Goal: Communication & Community: Answer question/provide support

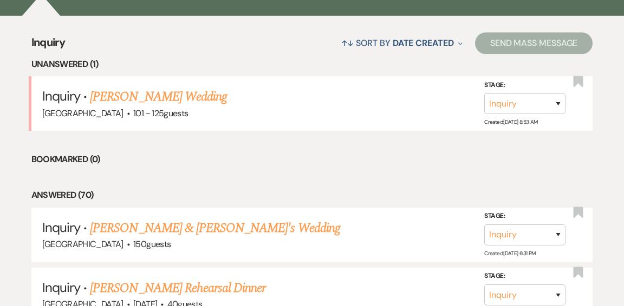
scroll to position [411, 0]
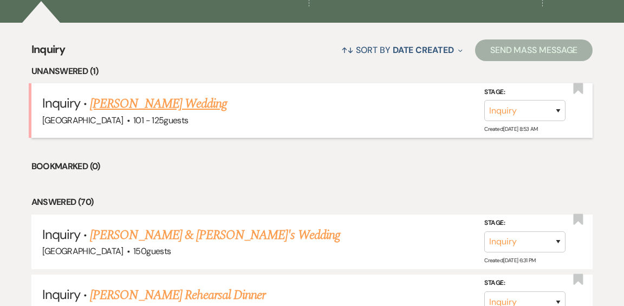
click at [152, 94] on link "[PERSON_NAME] Wedding" at bounding box center [158, 103] width 137 height 19
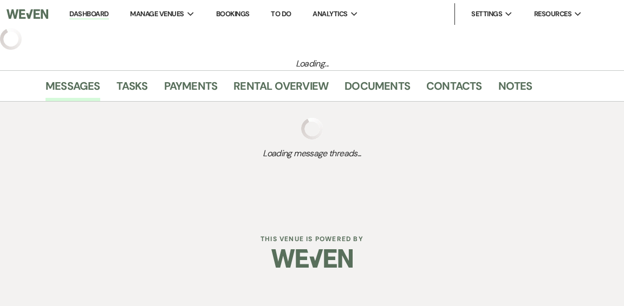
select select "4"
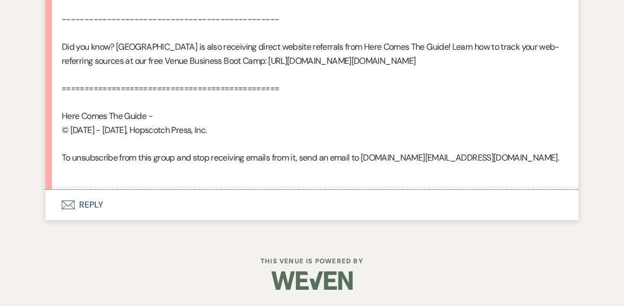
scroll to position [896, 0]
click at [92, 206] on button "Envelope Reply" at bounding box center [311, 205] width 533 height 30
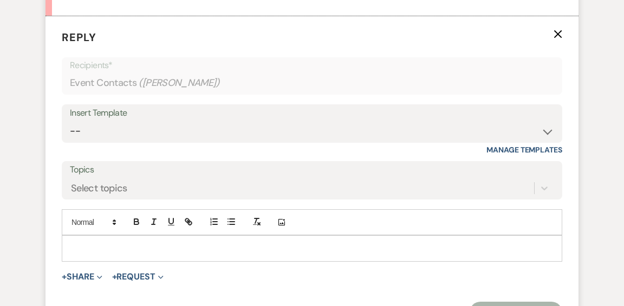
scroll to position [1045, 0]
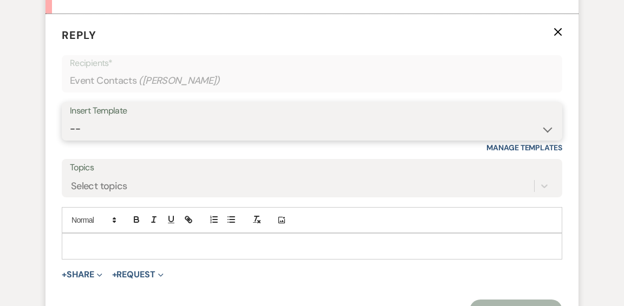
click at [546, 140] on select "-- Weven Planning Portal Introduction (Booked Events) Initial Inquiry Response …" at bounding box center [312, 129] width 484 height 21
select select "600"
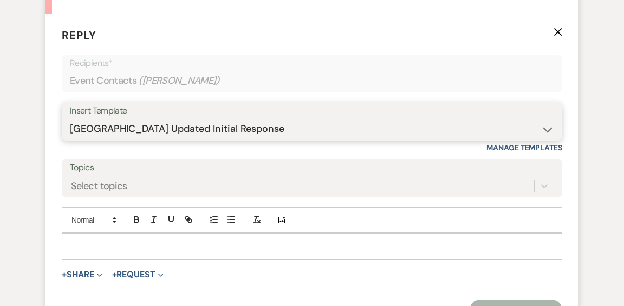
click at [70, 140] on select "-- Weven Planning Portal Introduction (Booked Events) Initial Inquiry Response …" at bounding box center [312, 129] width 484 height 21
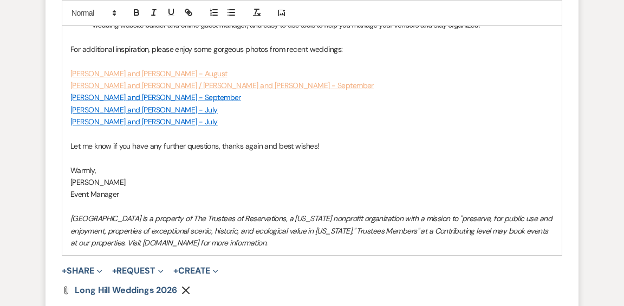
scroll to position [1639, 0]
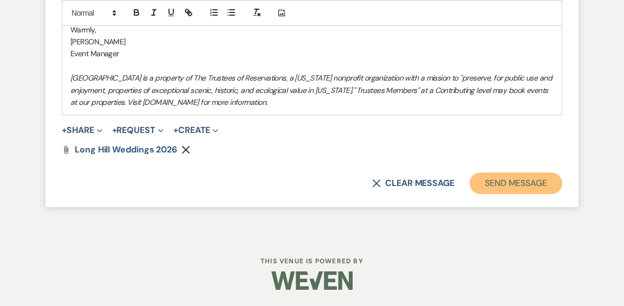
click at [495, 181] on button "Send Message" at bounding box center [515, 184] width 93 height 22
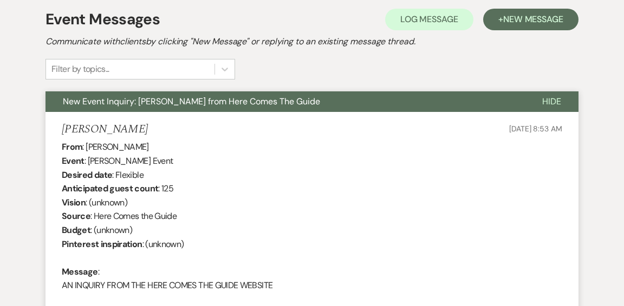
scroll to position [0, 0]
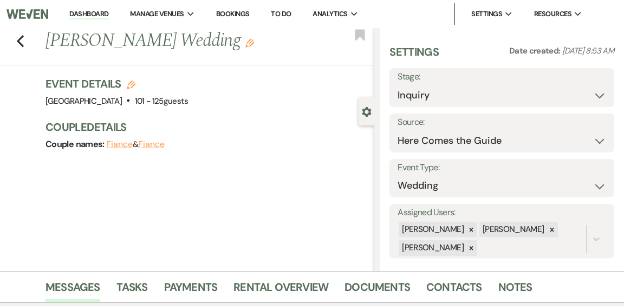
click at [90, 11] on link "Dashboard" at bounding box center [88, 14] width 39 height 10
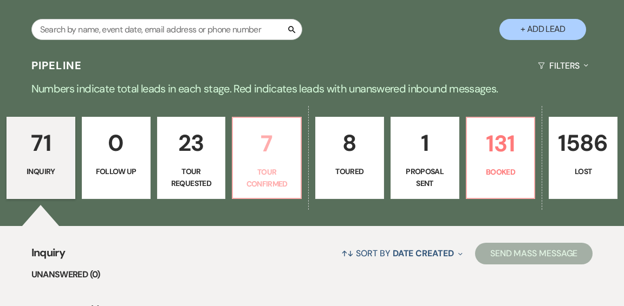
click at [279, 126] on p "7" at bounding box center [266, 144] width 55 height 36
select select "4"
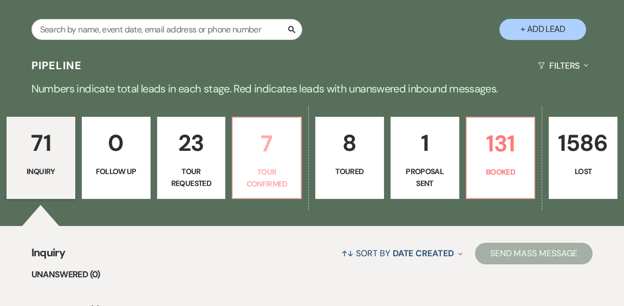
select select "4"
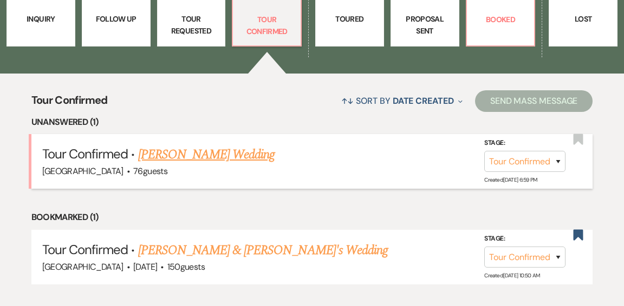
scroll to position [363, 0]
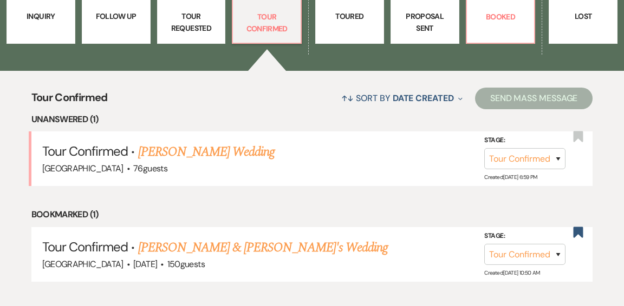
click at [227, 142] on link "[PERSON_NAME] Wedding" at bounding box center [206, 151] width 137 height 19
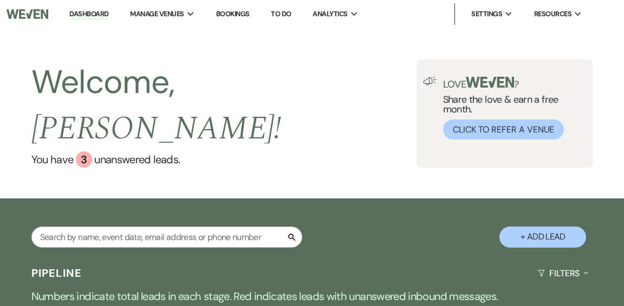
select select "4"
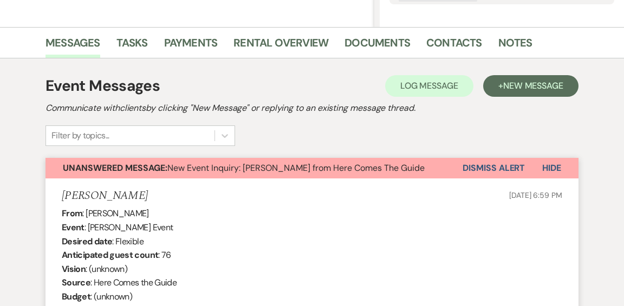
scroll to position [251, 0]
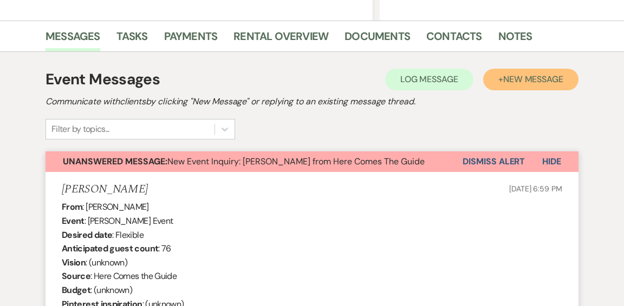
click at [541, 76] on span "New Message" at bounding box center [533, 79] width 60 height 11
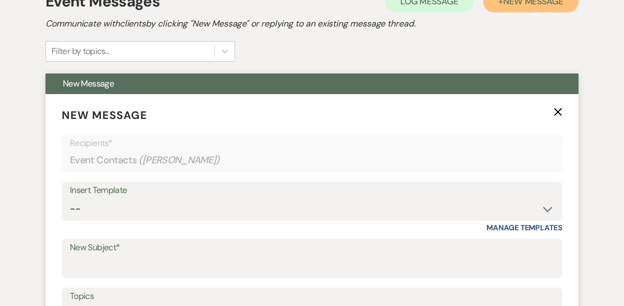
scroll to position [334, 0]
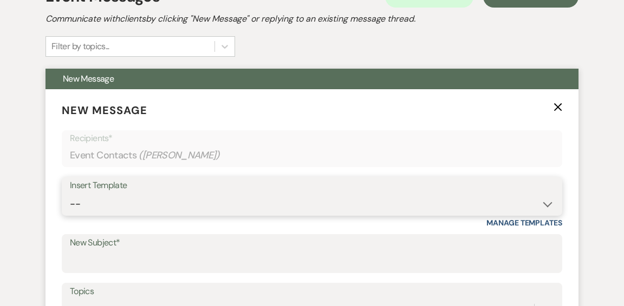
click at [543, 206] on select "-- Weven Planning Portal Introduction (Booked Events) Initial Inquiry Response …" at bounding box center [312, 204] width 484 height 21
select select "593"
click at [70, 194] on select "-- Weven Planning Portal Introduction (Booked Events) Initial Inquiry Response …" at bounding box center [312, 204] width 484 height 21
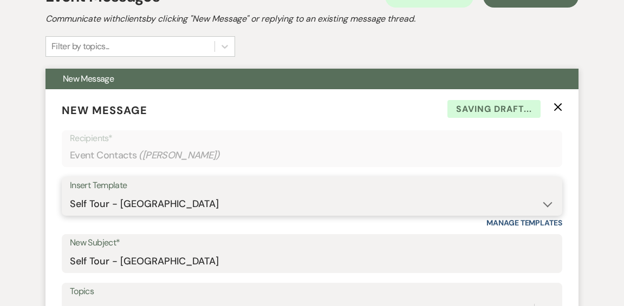
type input "Self Tour - [GEOGRAPHIC_DATA]"
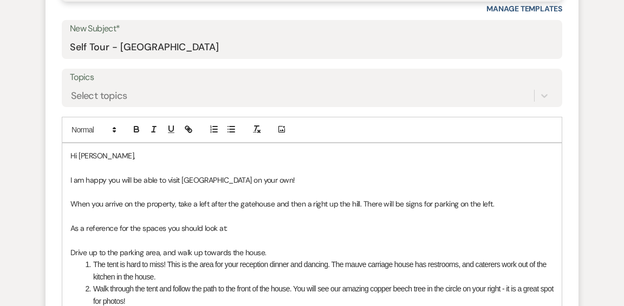
scroll to position [546, 0]
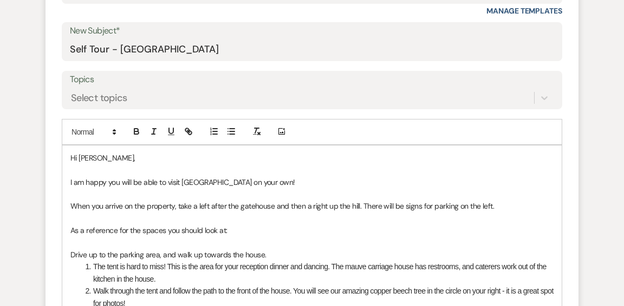
click at [111, 155] on p "Hi [PERSON_NAME]," at bounding box center [311, 158] width 483 height 12
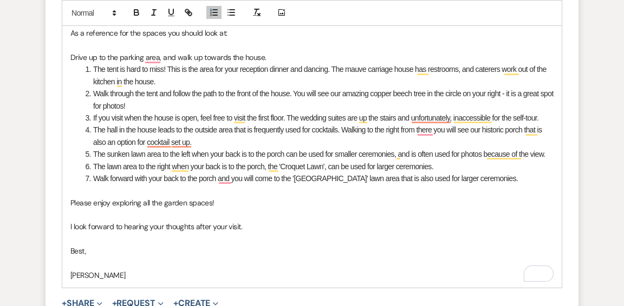
scroll to position [745, 0]
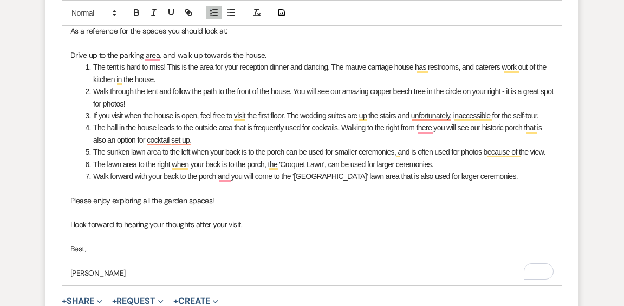
click at [430, 159] on li "The lawn area to the right when your back is to the porch, the 'Croquet Lawn', …" at bounding box center [317, 165] width 471 height 12
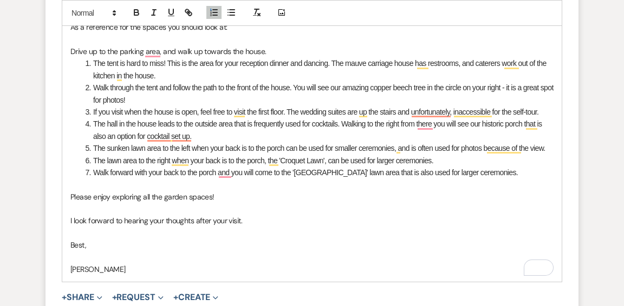
click at [426, 129] on li "The hall in the house leads to the outside area that is frequently used for coc…" at bounding box center [317, 130] width 471 height 24
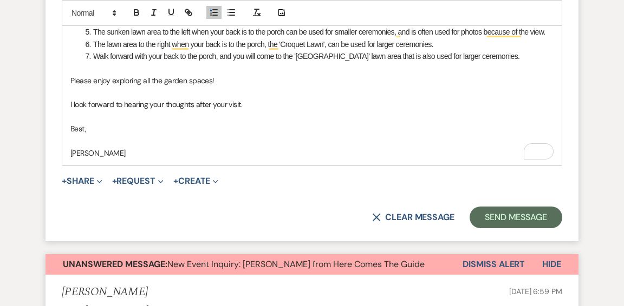
scroll to position [867, 0]
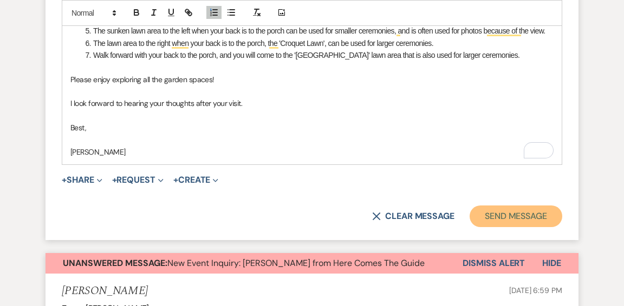
click at [524, 218] on button "Send Message" at bounding box center [515, 217] width 93 height 22
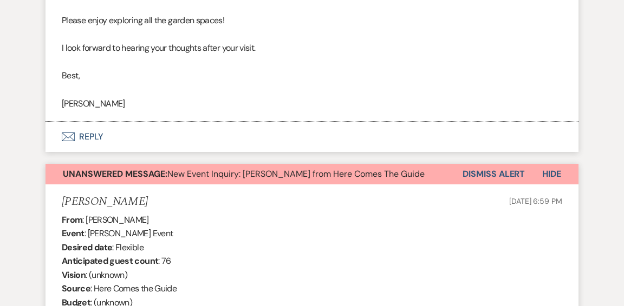
scroll to position [767, 0]
click at [477, 172] on button "Dismiss Alert" at bounding box center [493, 173] width 62 height 21
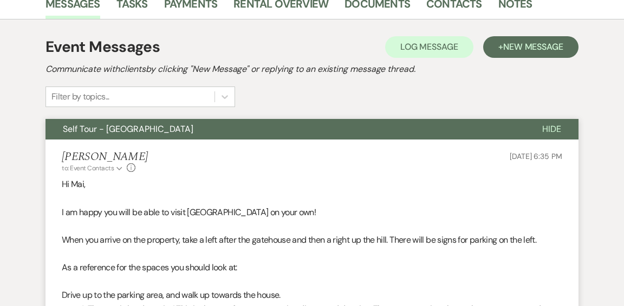
scroll to position [0, 0]
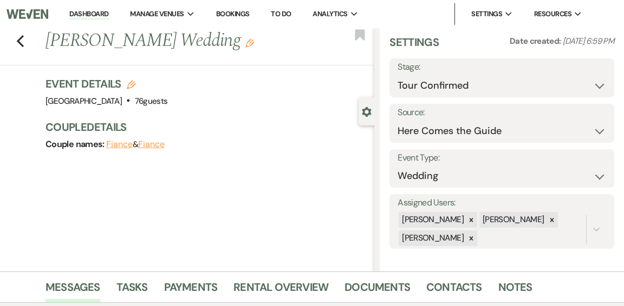
click at [82, 16] on link "Dashboard" at bounding box center [88, 14] width 39 height 10
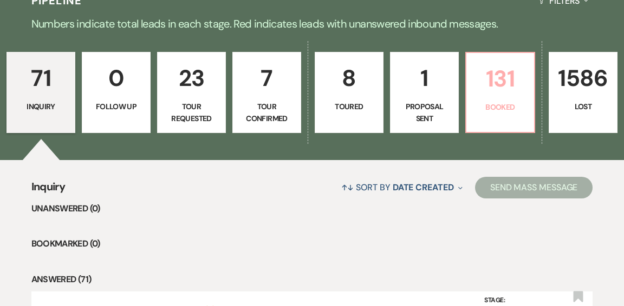
click at [516, 101] on p "Booked" at bounding box center [500, 107] width 55 height 12
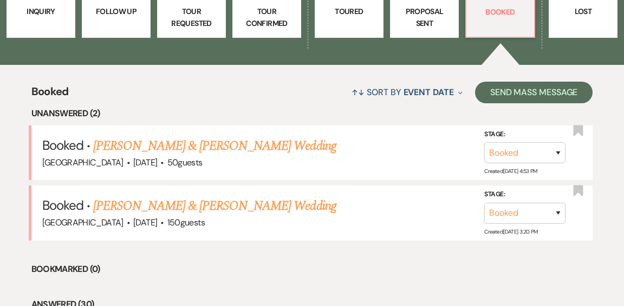
scroll to position [369, 0]
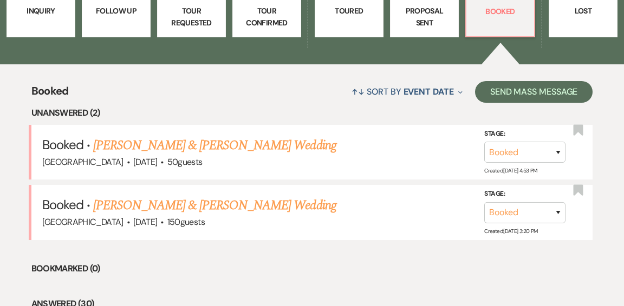
click at [228, 136] on link "[PERSON_NAME] & [PERSON_NAME] Wedding" at bounding box center [214, 145] width 242 height 19
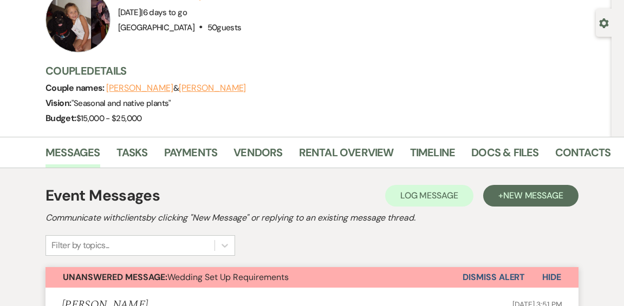
scroll to position [85, 0]
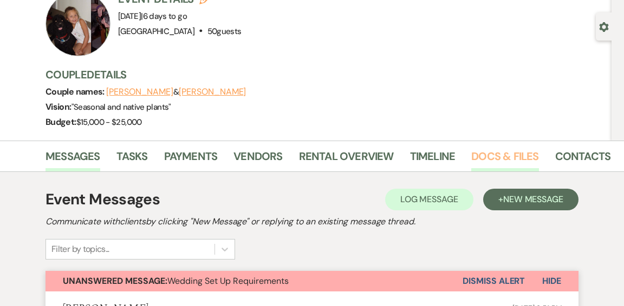
click at [503, 155] on link "Docs & Files" at bounding box center [504, 160] width 67 height 24
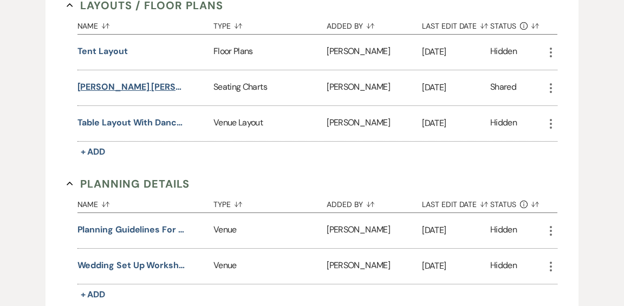
scroll to position [507, 0]
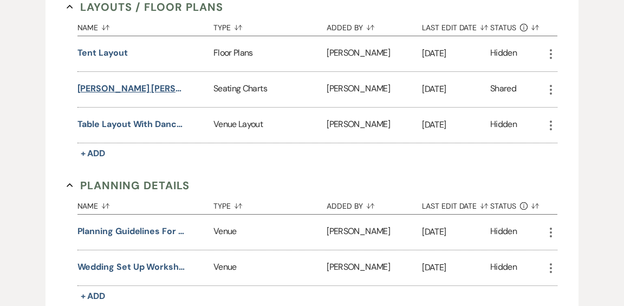
click at [92, 95] on button "[PERSON_NAME] [PERSON_NAME] Seating Chart" at bounding box center [131, 88] width 108 height 13
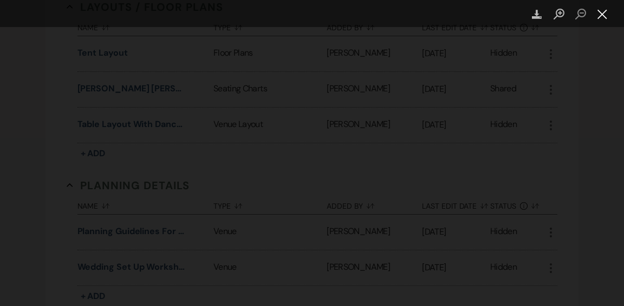
click at [605, 15] on button "Close lightbox" at bounding box center [602, 14] width 22 height 19
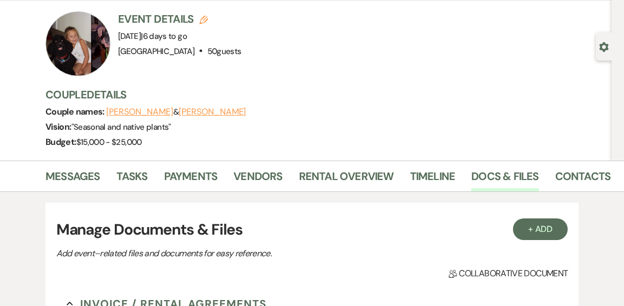
scroll to position [0, 0]
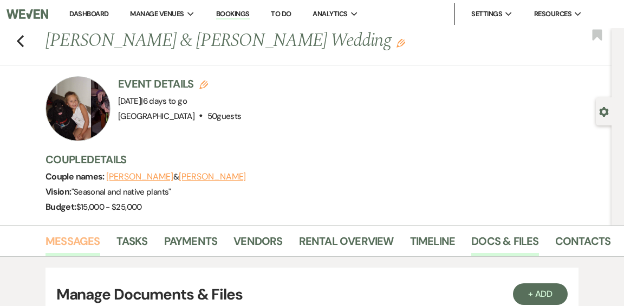
click at [74, 242] on link "Messages" at bounding box center [72, 245] width 55 height 24
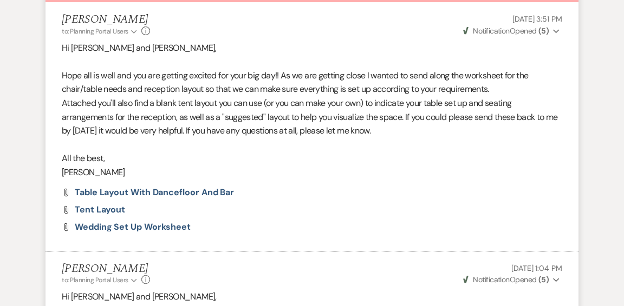
scroll to position [372, 0]
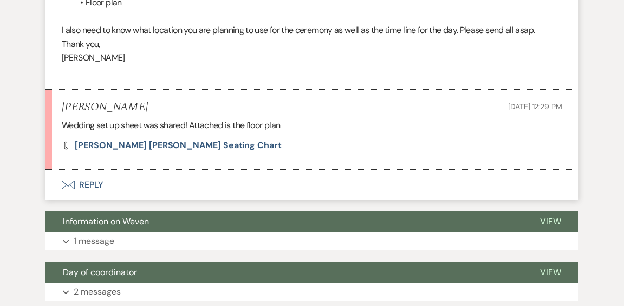
click at [93, 185] on button "Envelope Reply" at bounding box center [311, 185] width 533 height 30
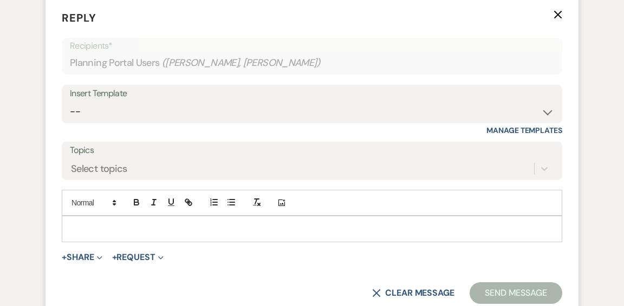
scroll to position [914, 0]
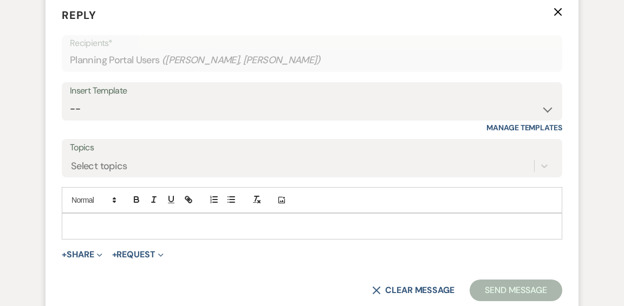
click at [196, 231] on div at bounding box center [311, 226] width 499 height 25
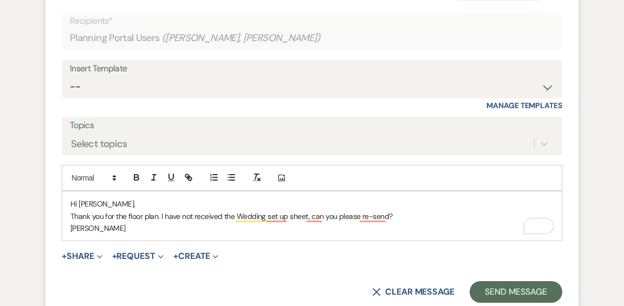
scroll to position [936, 0]
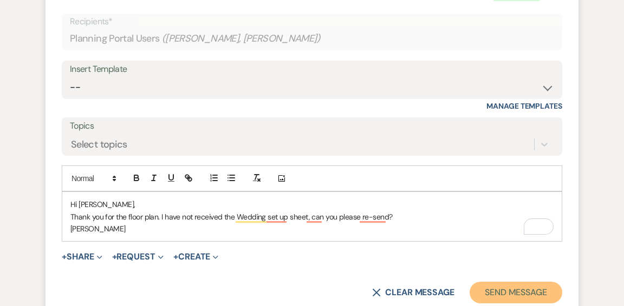
click at [510, 293] on button "Send Message" at bounding box center [515, 293] width 93 height 22
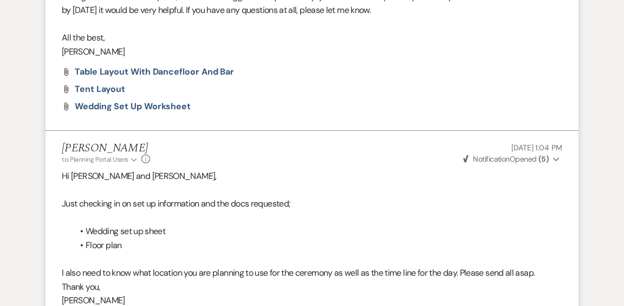
scroll to position [0, 0]
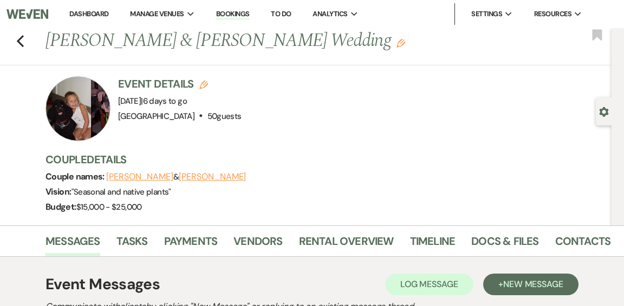
click at [86, 14] on link "Dashboard" at bounding box center [88, 13] width 39 height 9
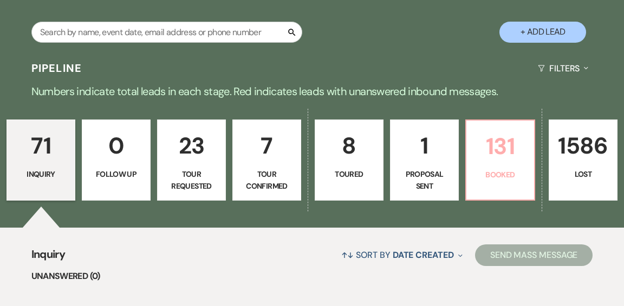
click at [487, 169] on p "Booked" at bounding box center [500, 175] width 55 height 12
